Goal: Task Accomplishment & Management: Use online tool/utility

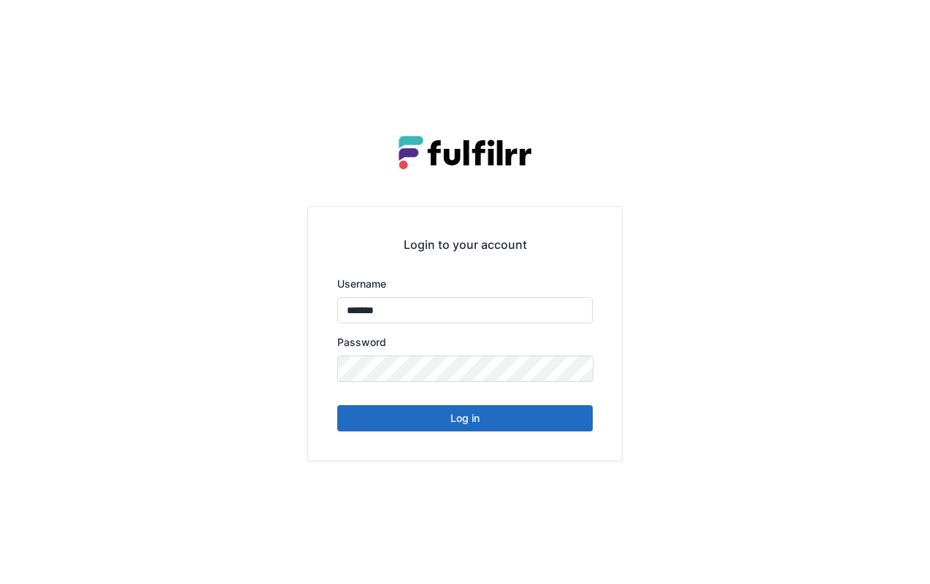
click at [523, 422] on button "Log in" at bounding box center [464, 418] width 255 height 26
